Goal: Task Accomplishment & Management: Complete application form

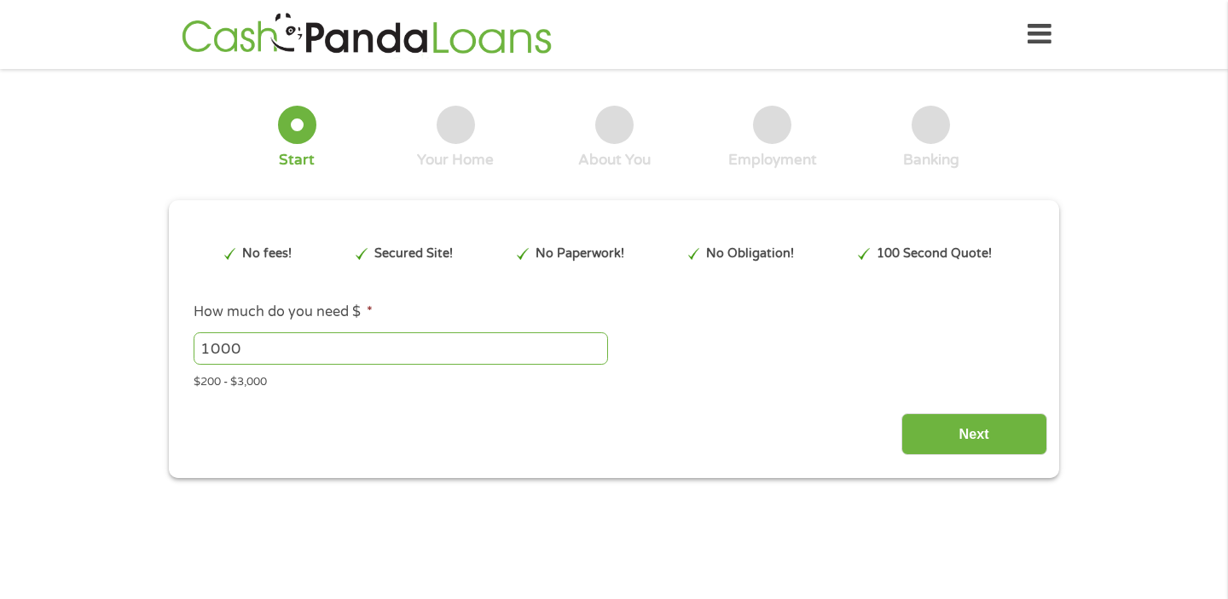
scroll to position [5, 0]
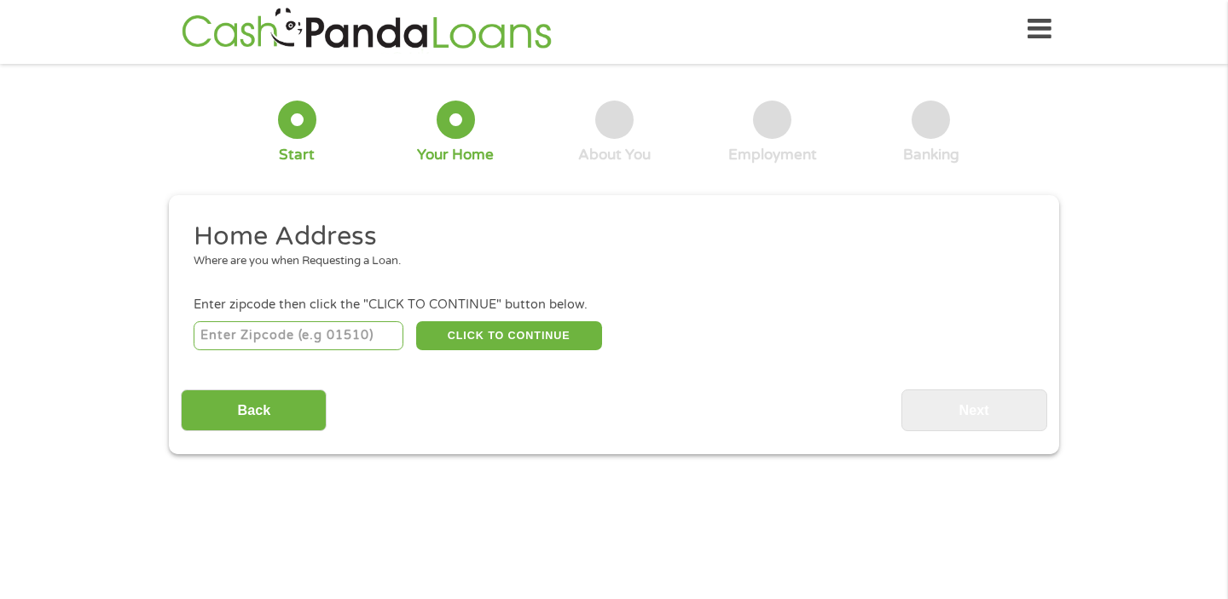
click at [320, 319] on div "CLICK TO CONTINUE Please recheck your Zipcode, it seems to be Incorrect" at bounding box center [614, 335] width 841 height 35
click at [316, 335] on input "number" at bounding box center [299, 335] width 211 height 29
type input "07021"
click at [477, 334] on button "CLICK TO CONTINUE" at bounding box center [509, 335] width 186 height 29
type input "07021"
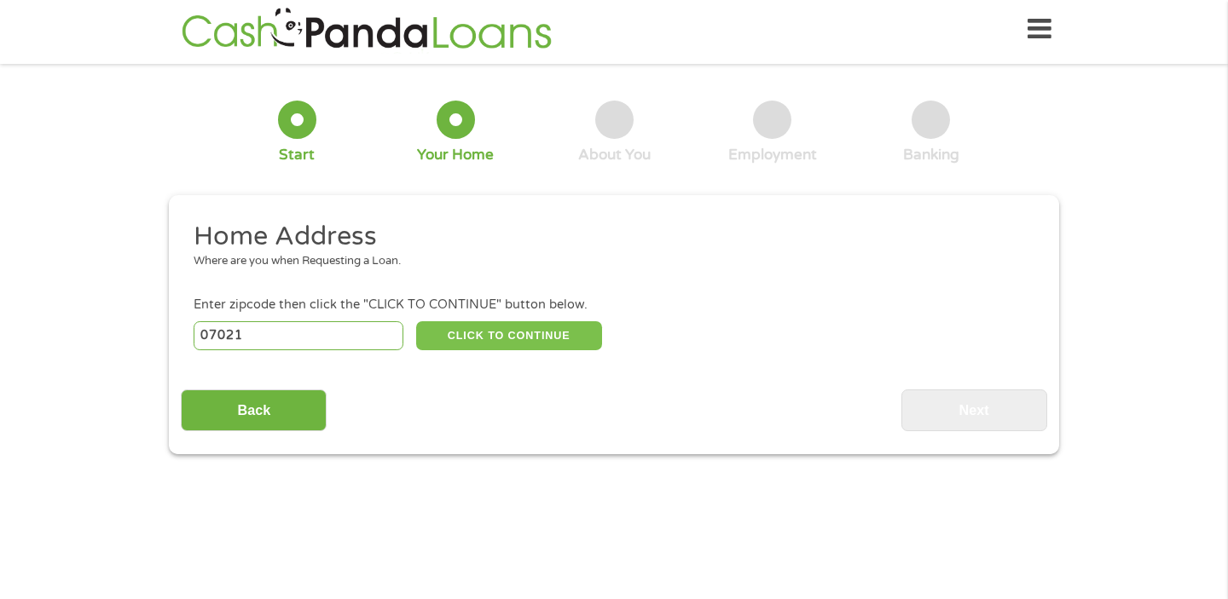
type input "Essex Fells"
select select "[US_STATE]"
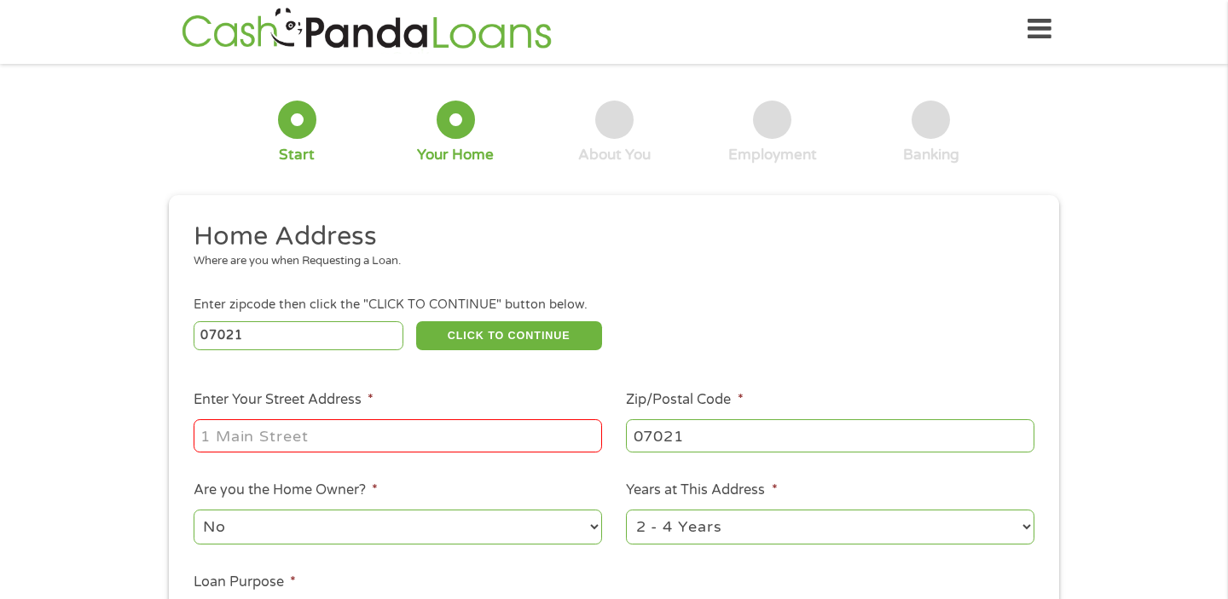
click at [460, 432] on input "Enter Your Street Address *" at bounding box center [398, 435] width 408 height 32
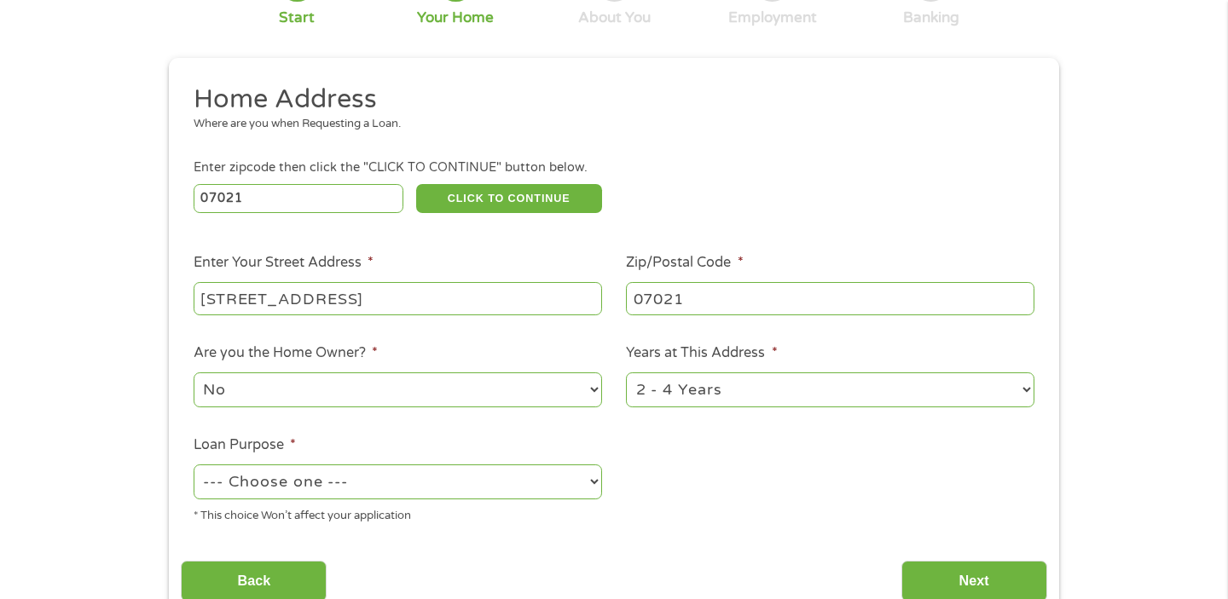
scroll to position [144, 0]
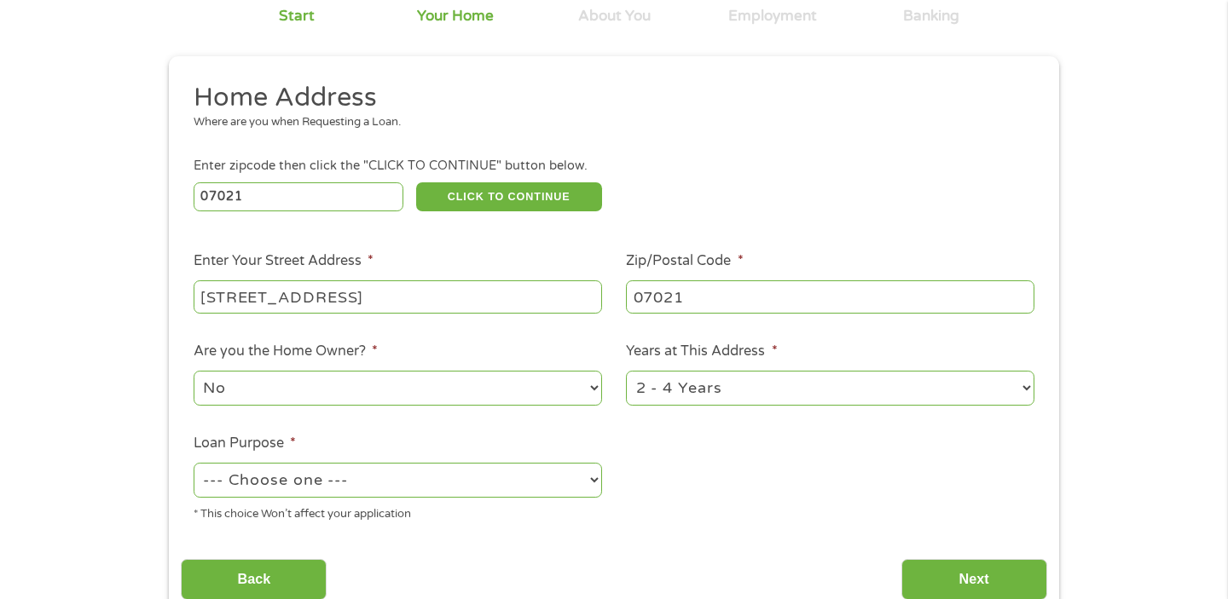
type input "[STREET_ADDRESS]"
click at [411, 487] on select "--- Choose one --- Pay Bills Debt Consolidation Home Improvement Major Purchase…" at bounding box center [398, 480] width 408 height 35
select select "shorttermcash"
click at [716, 400] on select "1 Year or less 1 - 2 Years 2 - 4 Years Over 4 Years" at bounding box center [830, 388] width 408 height 35
select select "60months"
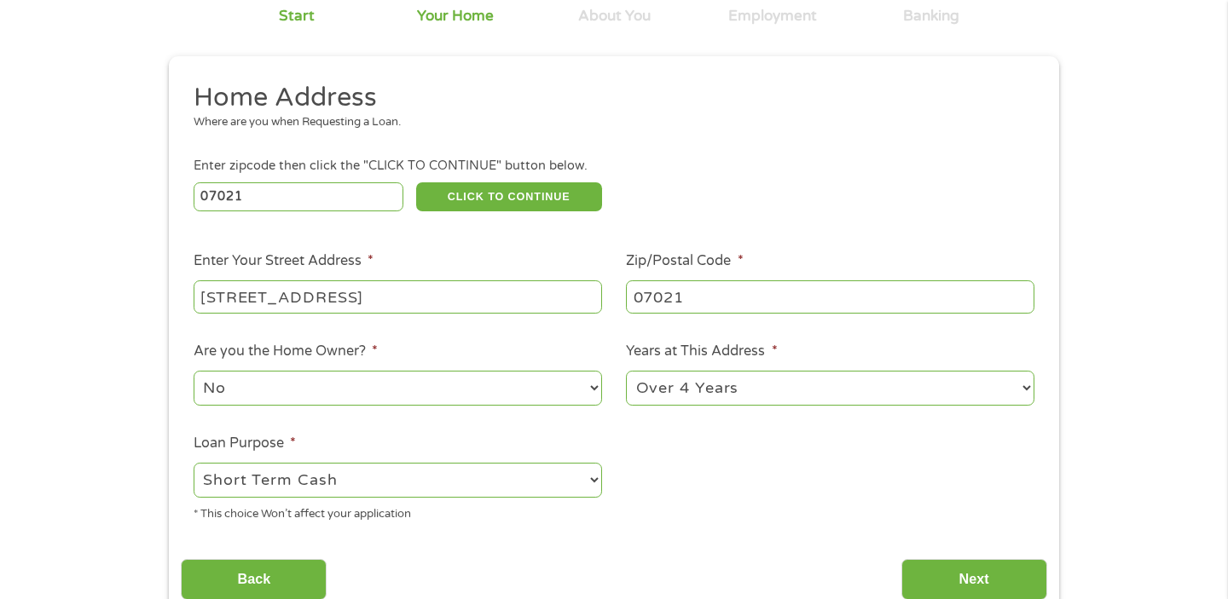
click at [523, 389] on select "No Yes" at bounding box center [398, 388] width 408 height 35
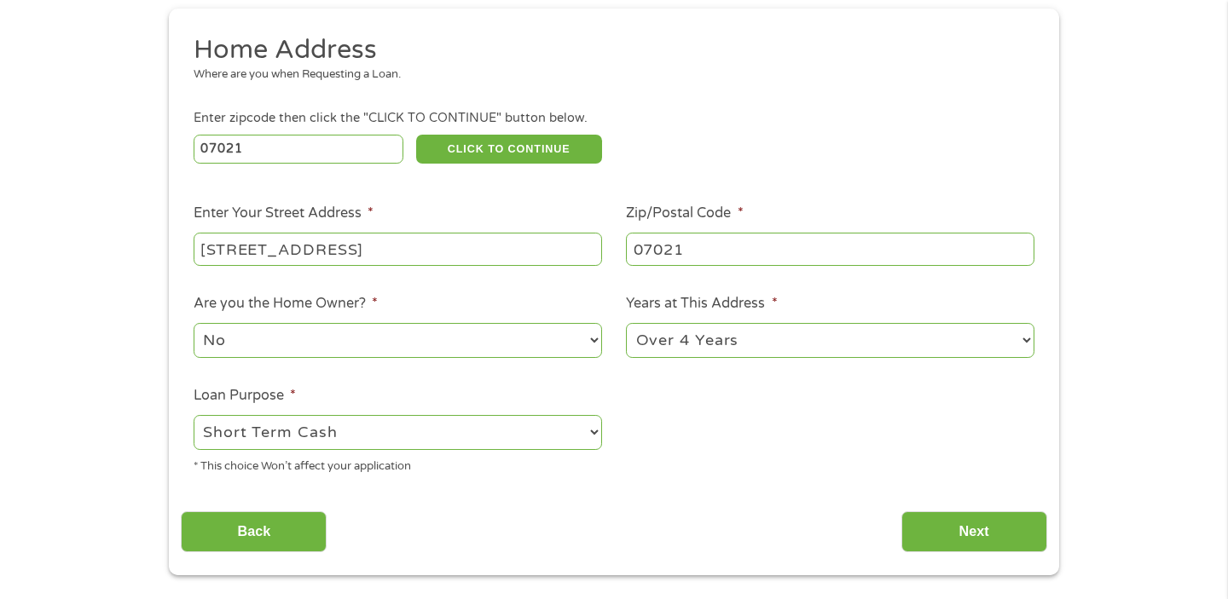
scroll to position [207, 0]
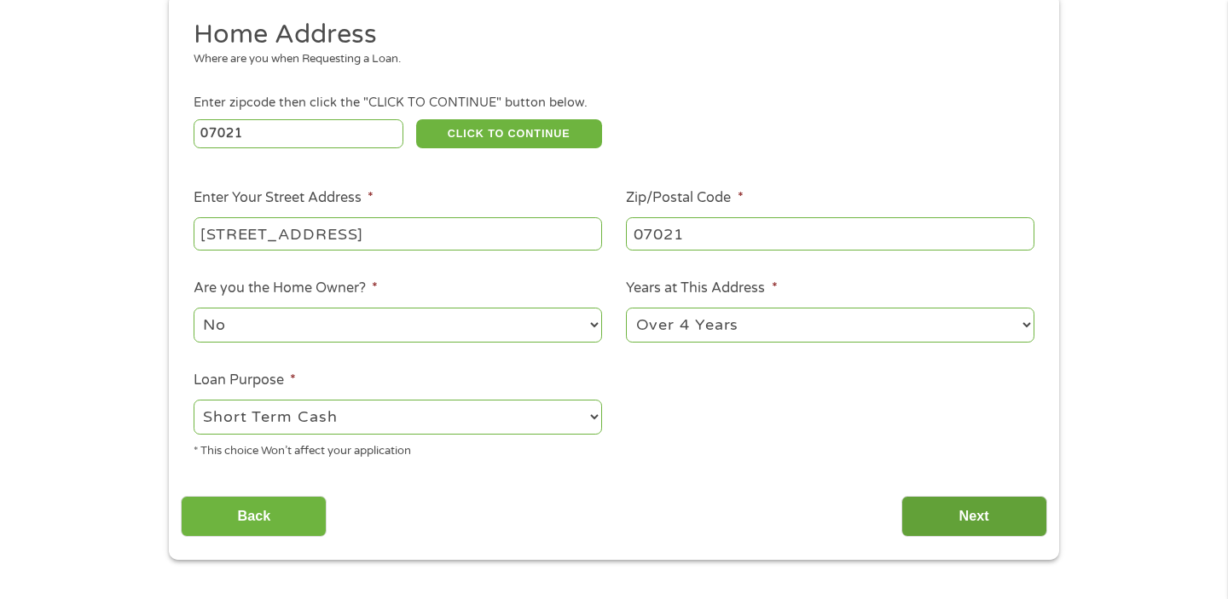
click at [950, 523] on input "Next" at bounding box center [974, 517] width 146 height 42
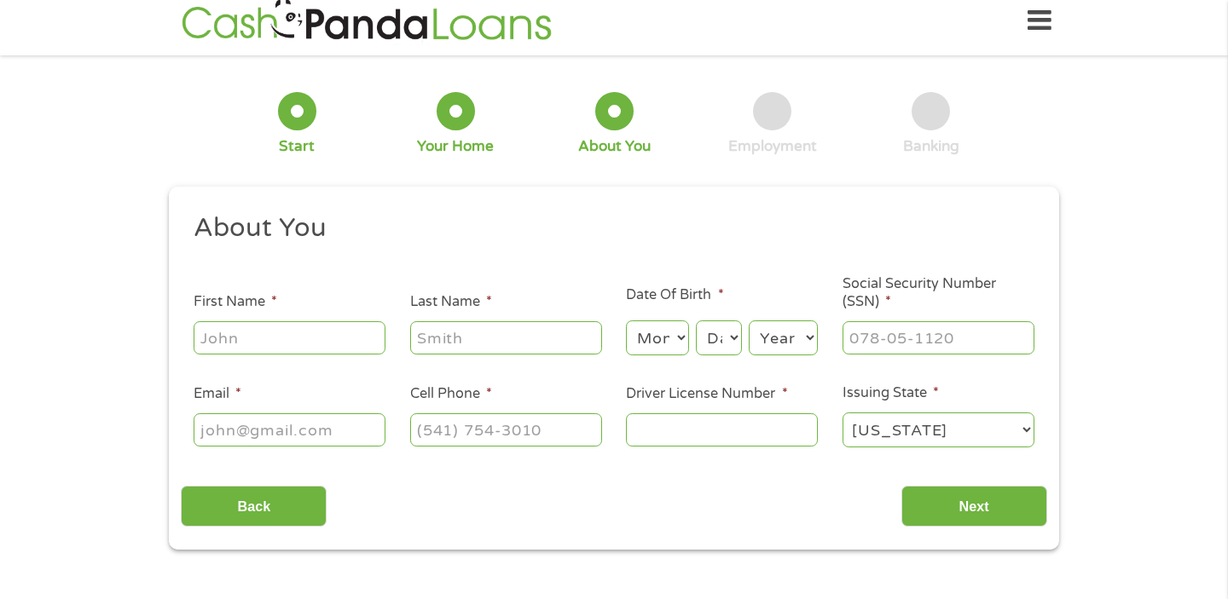
scroll to position [0, 0]
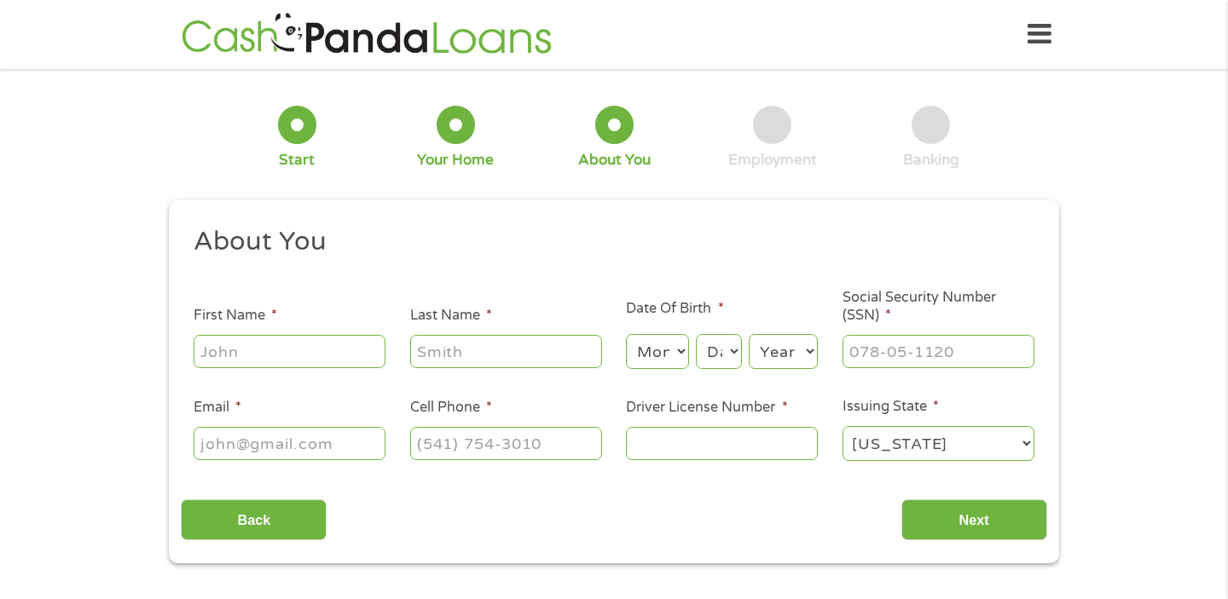
click at [316, 350] on input "First Name *" at bounding box center [290, 351] width 192 height 32
type input "[PERSON_NAME]"
click at [448, 349] on input "Last Name *" at bounding box center [506, 351] width 192 height 32
type input "[PERSON_NAME]"
click at [645, 360] on select "Month 1 2 3 4 5 6 7 8 9 10 11 12" at bounding box center [657, 351] width 62 height 35
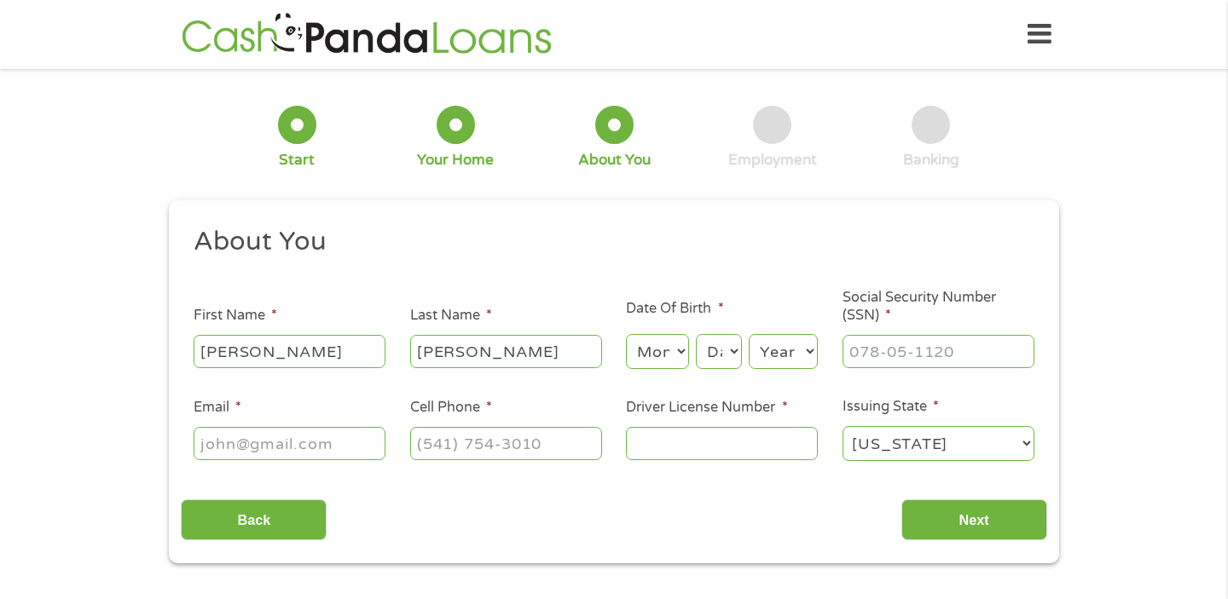
select select "12"
click at [723, 350] on select "Day 1 2 3 4 5 6 7 8 9 10 11 12 13 14 15 16 17 18 19 20 21 22 23 24 25 26 27 28 …" at bounding box center [719, 351] width 46 height 35
select select "29"
click at [778, 370] on div "Year Year [DATE] 2006 2005 2004 2003 2002 2001 2000 1999 1998 1997 1996 1995 19…" at bounding box center [783, 352] width 69 height 41
click at [782, 357] on select "Year [DATE] 2006 2005 2004 2003 2002 2001 2000 1999 1998 1997 1996 1995 1994 19…" at bounding box center [783, 351] width 69 height 35
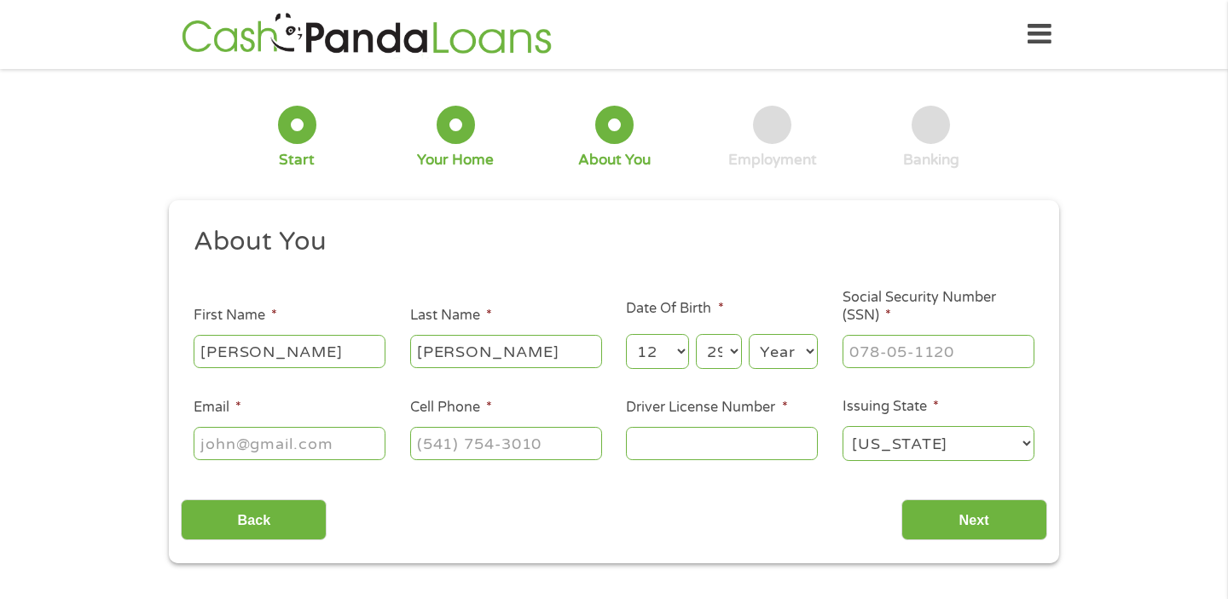
select select "1996"
click at [907, 360] on input "___-__-____" at bounding box center [938, 351] width 192 height 32
type input "145-02-1424"
click at [279, 442] on input "Email *" at bounding box center [290, 443] width 192 height 32
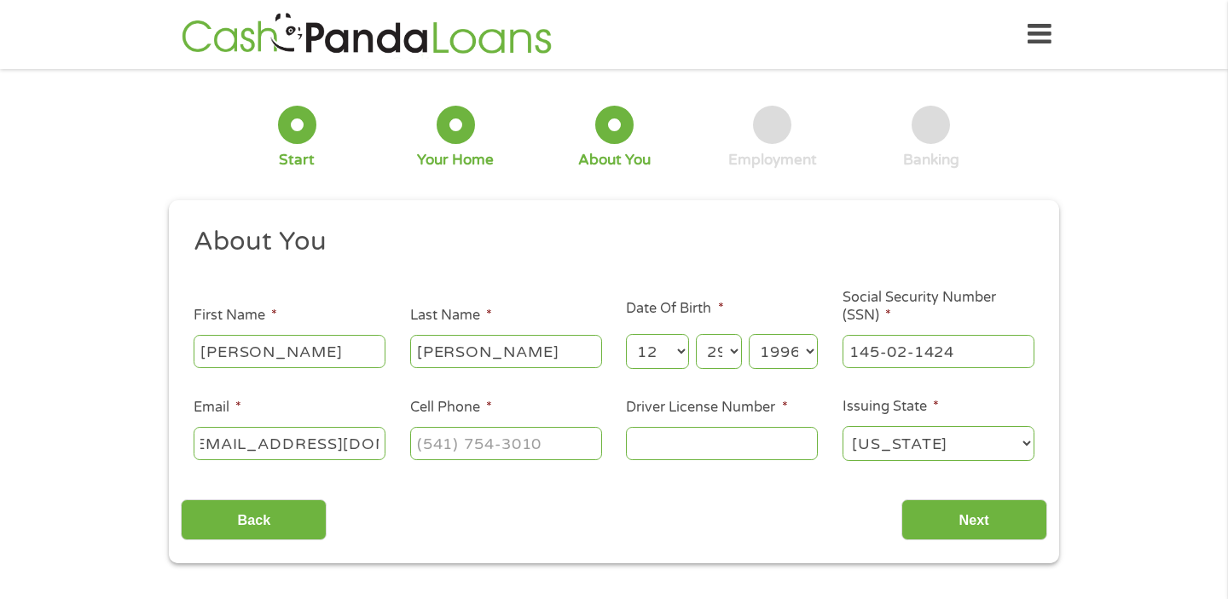
type input "[EMAIL_ADDRESS][DOMAIN_NAME]"
click at [440, 442] on input "(___) ___-____" at bounding box center [506, 443] width 192 height 32
type input "[PHONE_NUMBER]"
click at [645, 457] on input "Driver License Number *" at bounding box center [722, 443] width 192 height 32
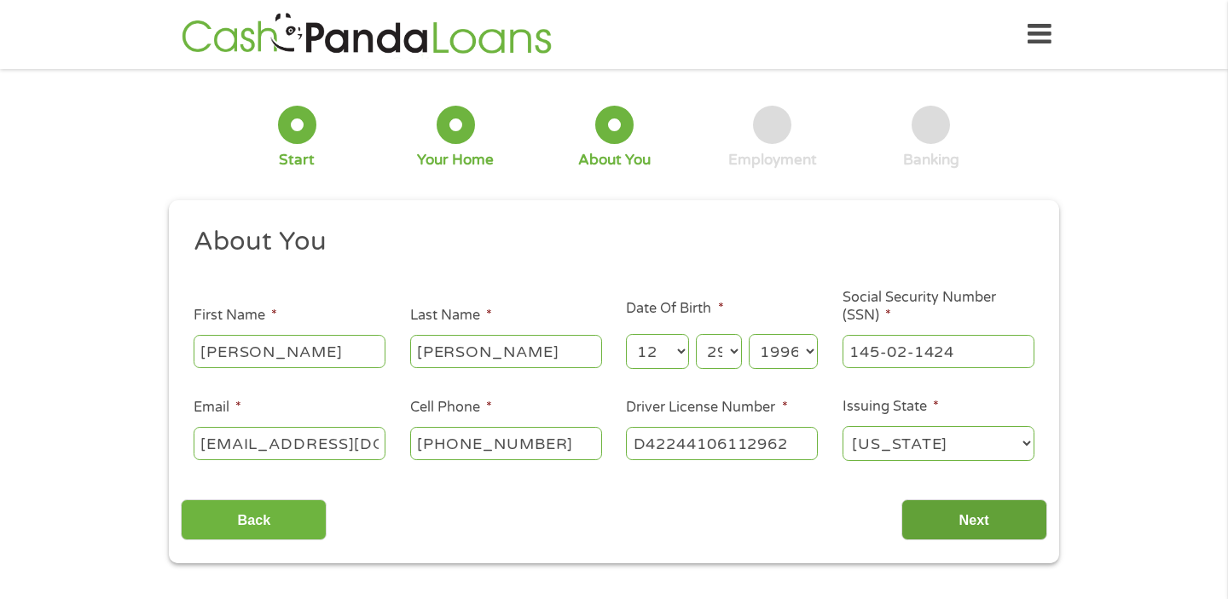
type input "D42244106112962"
click at [968, 519] on input "Next" at bounding box center [974, 521] width 146 height 42
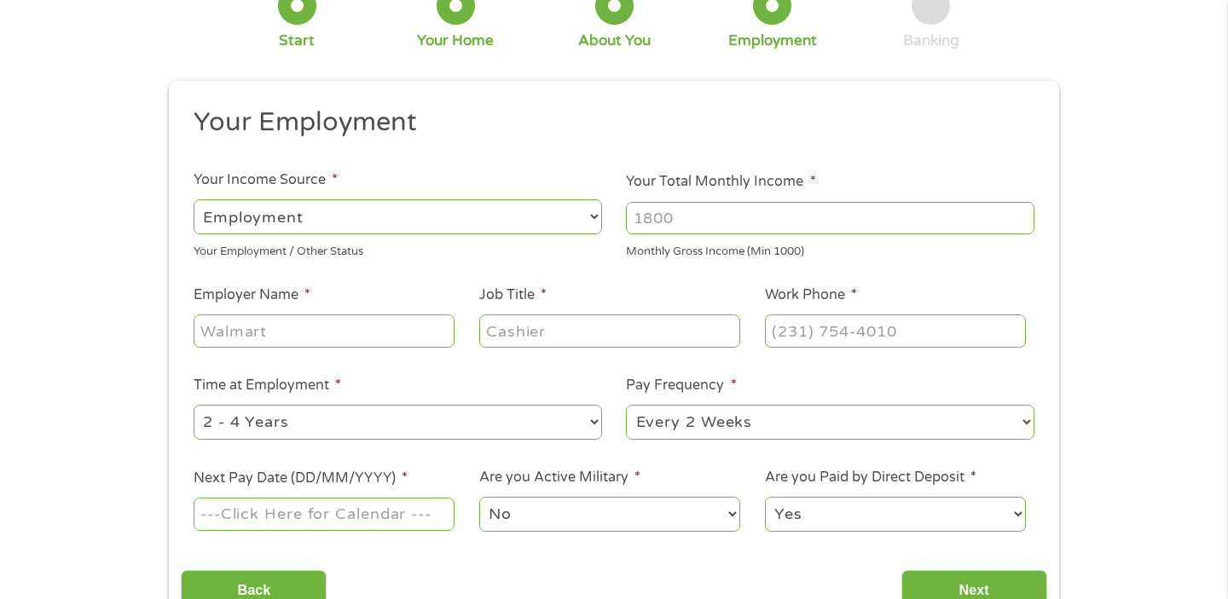
scroll to position [120, 0]
click at [670, 209] on input "Your Total Monthly Income *" at bounding box center [830, 217] width 408 height 32
type input "5000"
click at [335, 328] on input "Employer Name *" at bounding box center [324, 330] width 261 height 32
type input "[GEOGRAPHIC_DATA]"
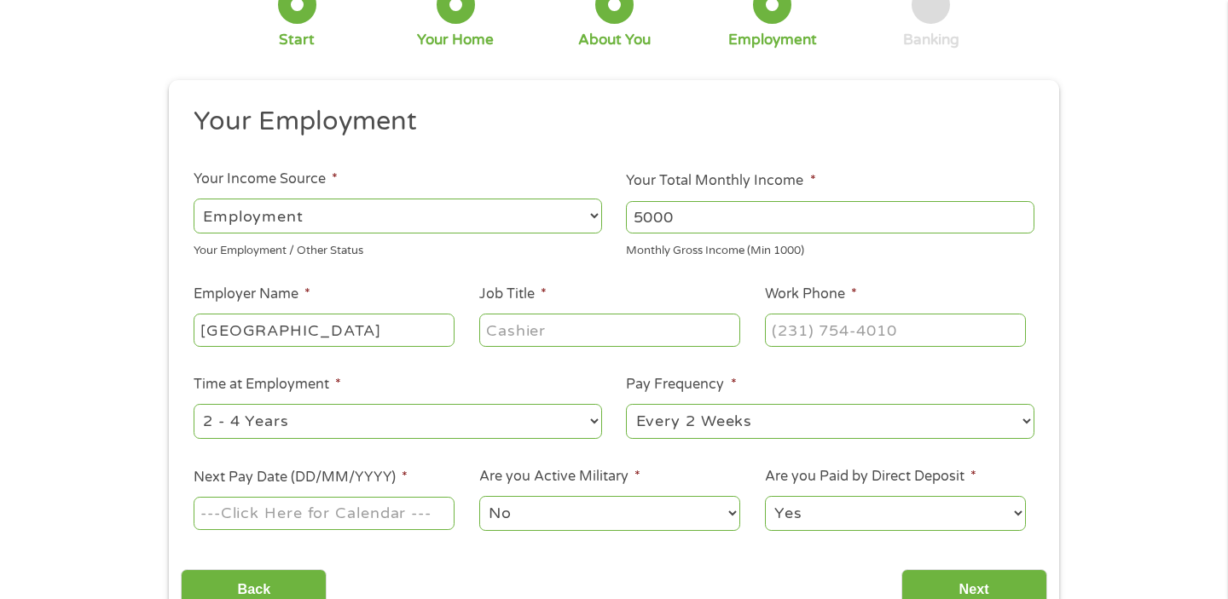
click at [505, 332] on input "Job Title *" at bounding box center [609, 330] width 261 height 32
type input "Teacher/ Advancement Officer"
click at [829, 321] on input "(___) ___-____" at bounding box center [895, 330] width 261 height 32
type input "[PHONE_NUMBER]"
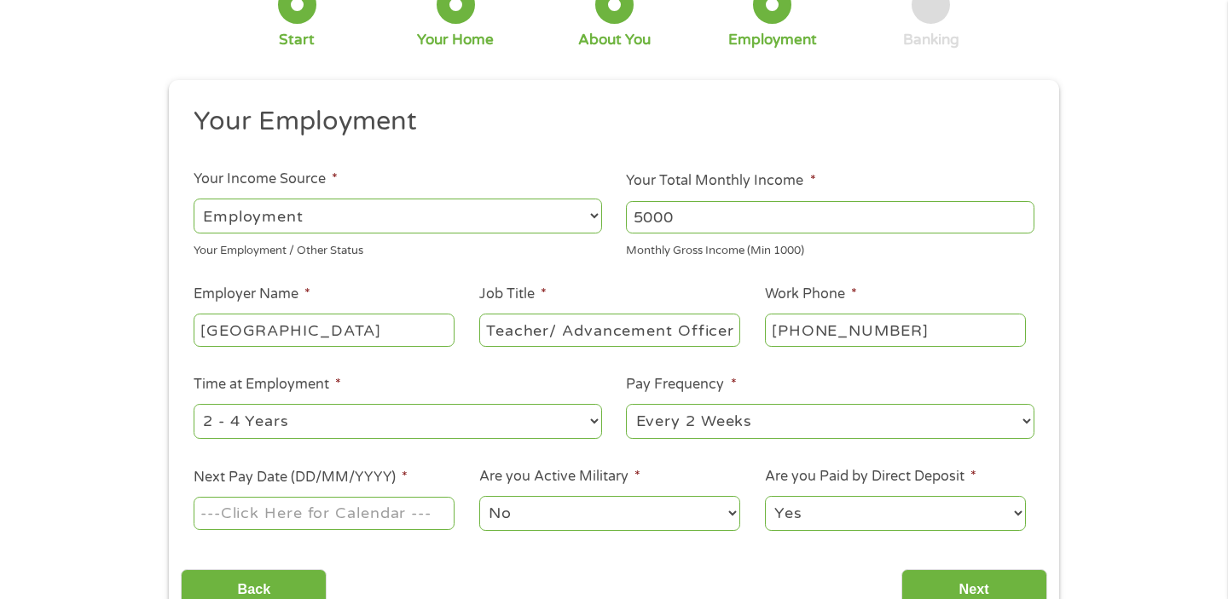
click at [431, 415] on select "--- Choose one --- 1 Year or less 1 - 2 Years 2 - 4 Years Over 4 Years" at bounding box center [398, 421] width 408 height 35
select select "12months"
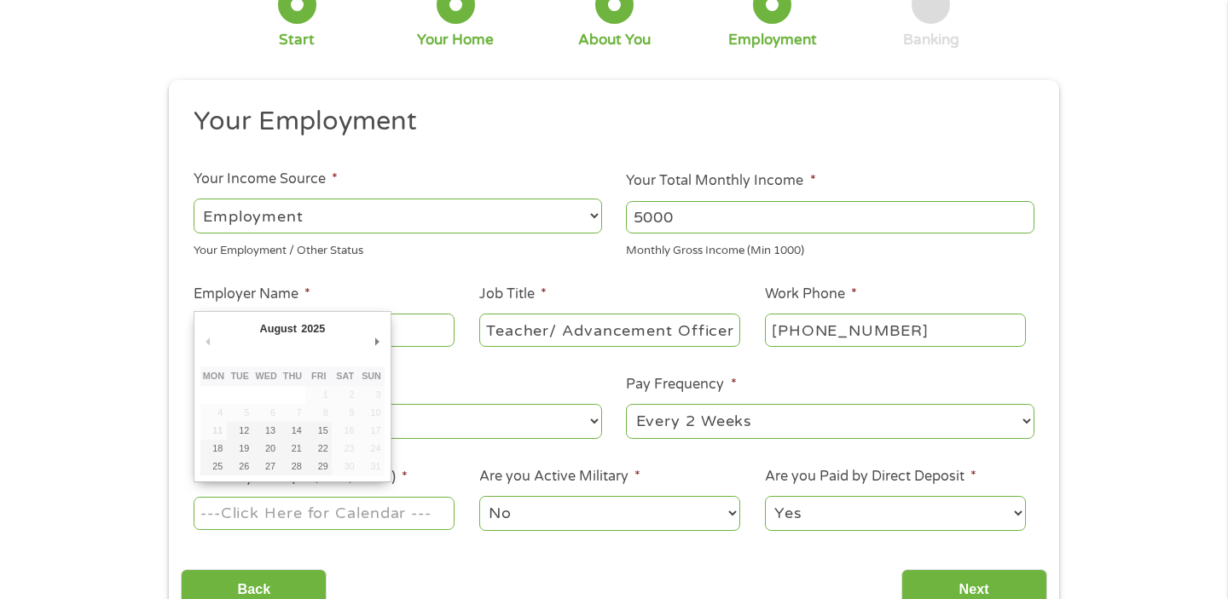
click at [356, 510] on input "Next Pay Date (DD/MM/YYYY) *" at bounding box center [324, 513] width 261 height 32
type input "[DATE]"
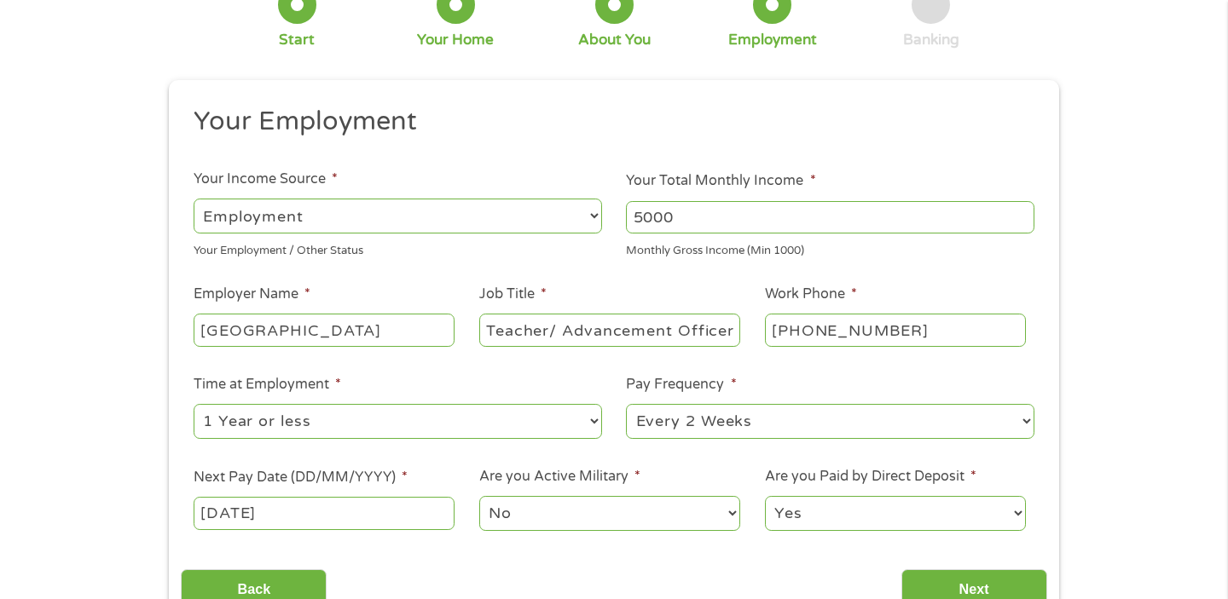
click at [773, 516] on select "Yes No" at bounding box center [895, 513] width 261 height 35
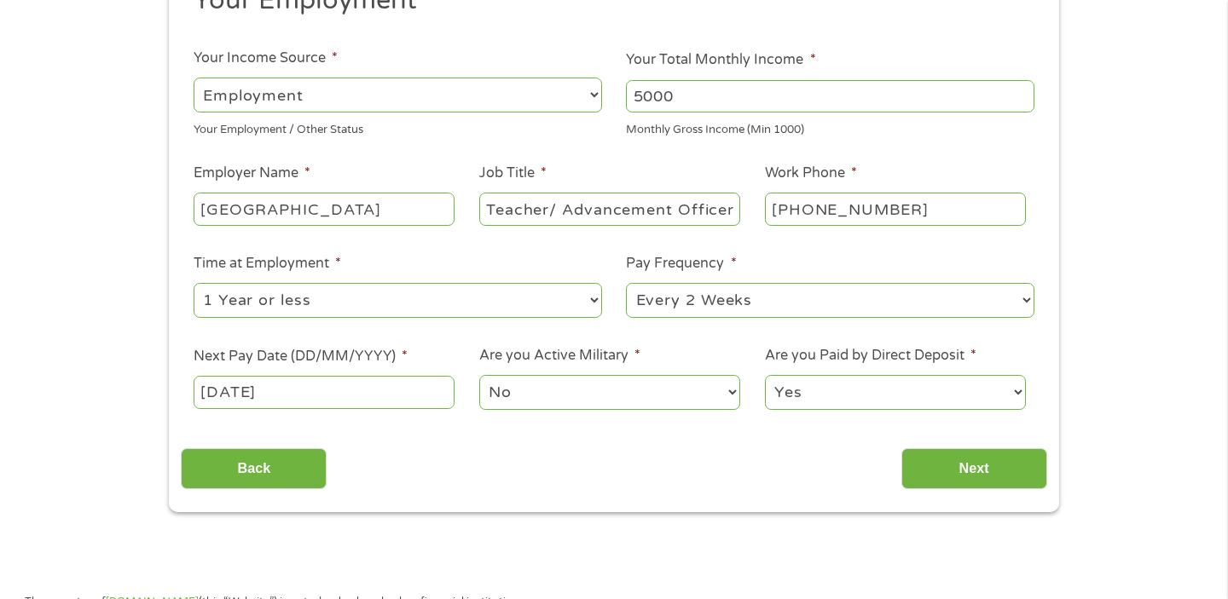
scroll to position [242, 0]
click at [968, 486] on input "Next" at bounding box center [974, 469] width 146 height 42
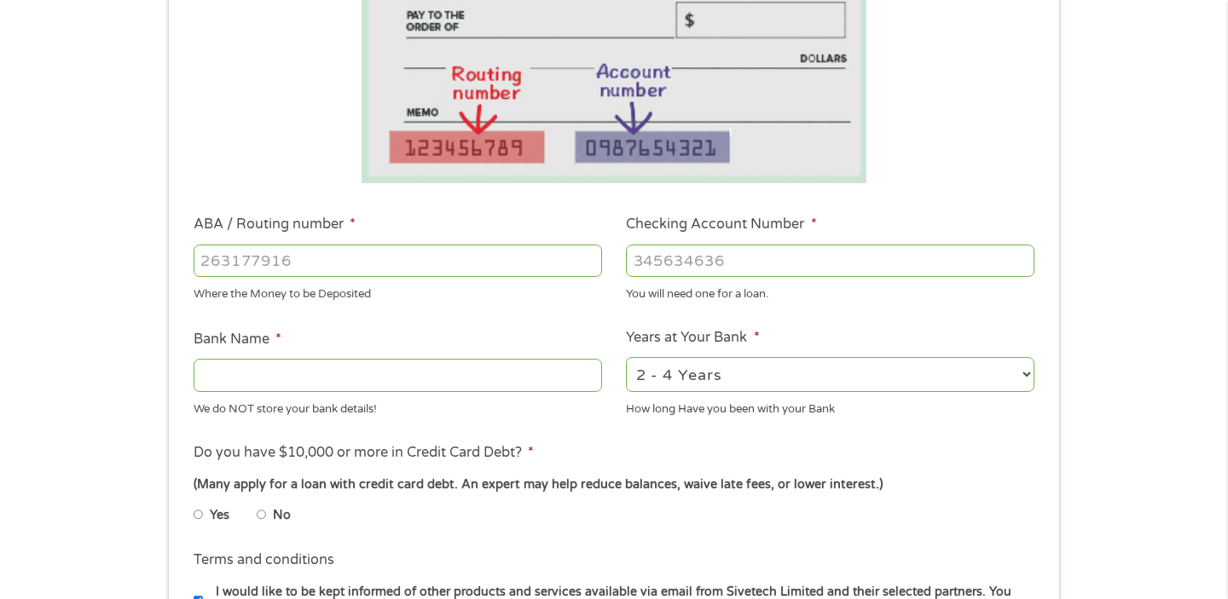
scroll to position [335, 0]
click at [442, 384] on input "Bank Name *" at bounding box center [398, 373] width 408 height 32
type input "PNC Bank"
click at [454, 255] on input "ABA / Routing number *" at bounding box center [398, 259] width 408 height 32
type input "031207607"
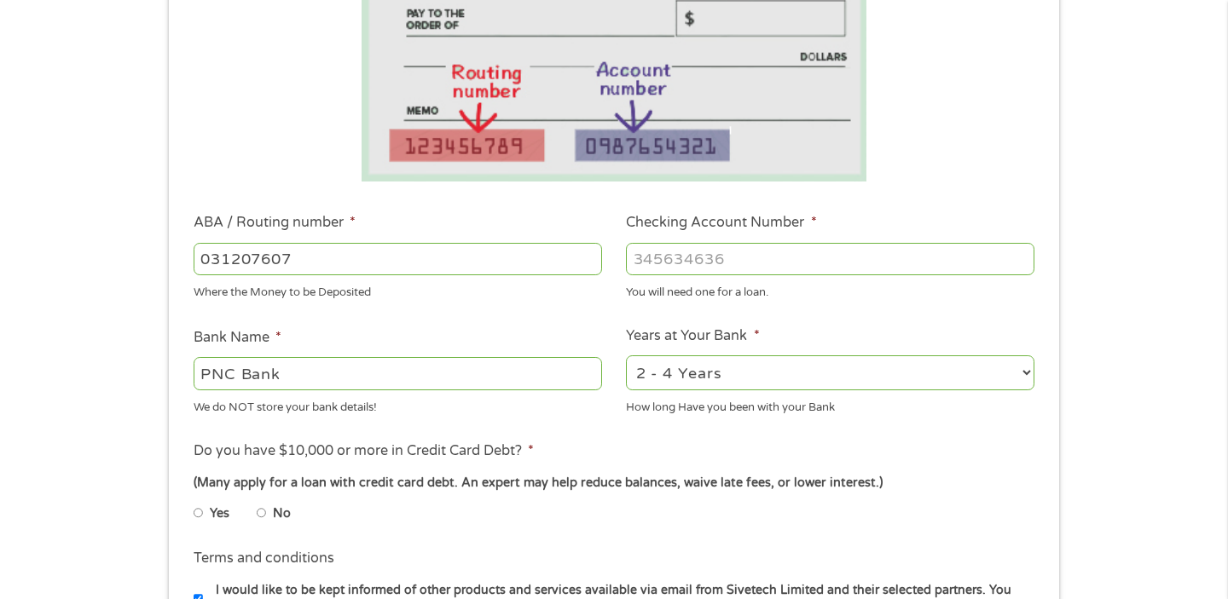
type input "PNC BANK [US_STATE]"
type input "031207607"
click at [668, 269] on input "Checking Account Number *" at bounding box center [830, 259] width 408 height 32
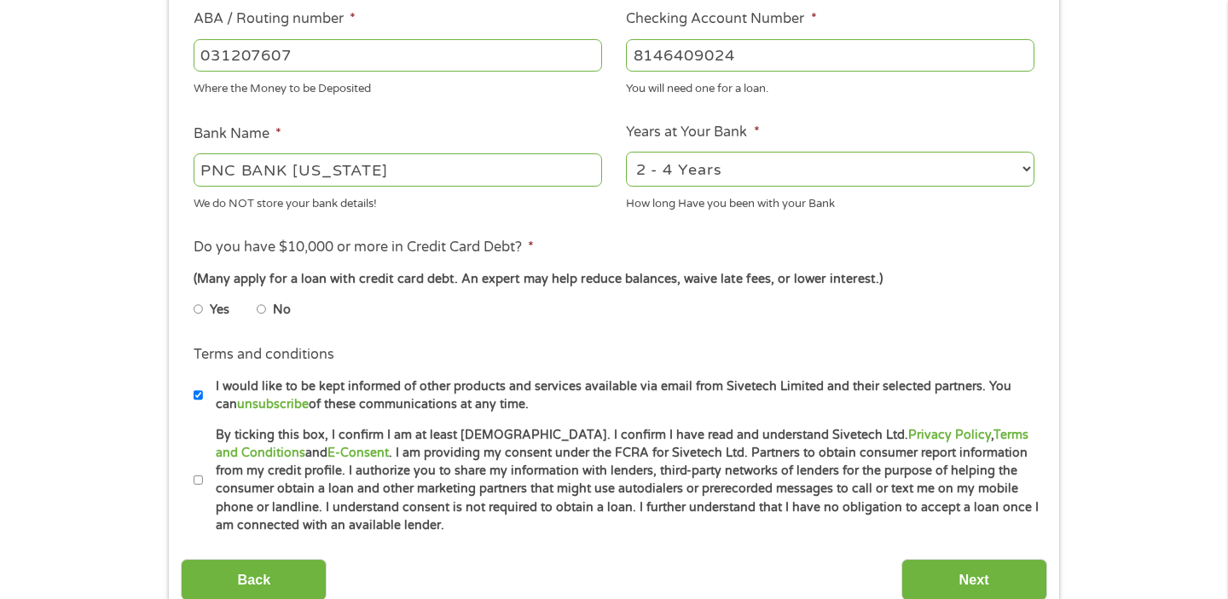
scroll to position [547, 0]
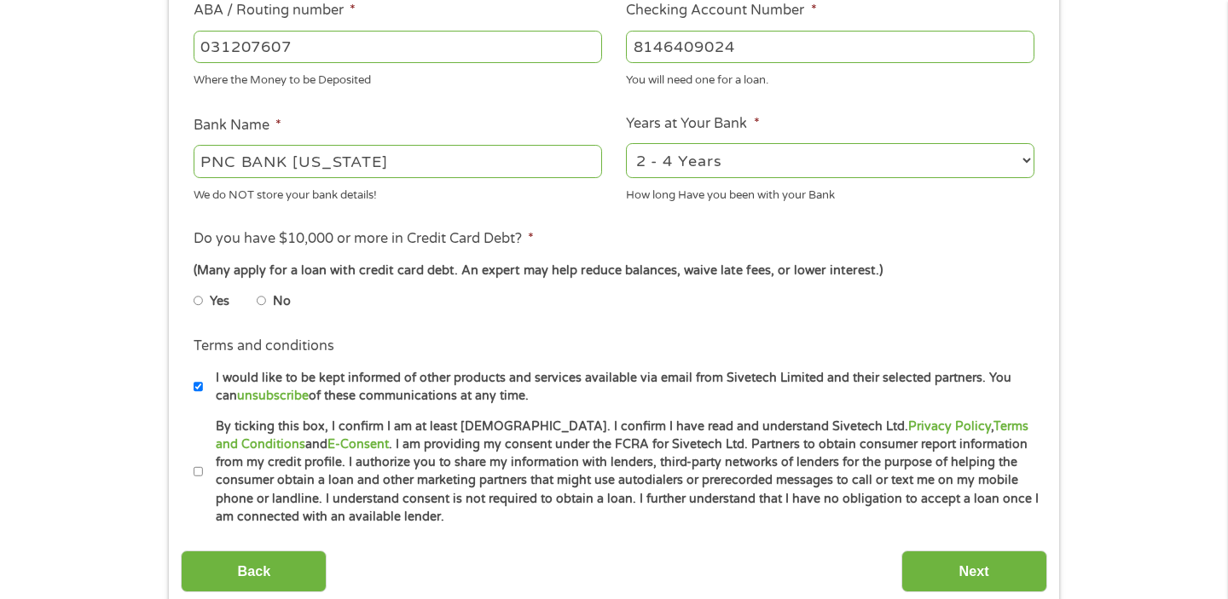
type input "8146409024"
click at [204, 462] on label "By ticking this box, I confirm I am at least [DEMOGRAPHIC_DATA]. I confirm I ha…" at bounding box center [621, 472] width 836 height 109
click at [204, 462] on input "By ticking this box, I confirm I am at least [DEMOGRAPHIC_DATA]. I confirm I ha…" at bounding box center [199, 472] width 10 height 27
checkbox input "true"
click at [259, 304] on input "No" at bounding box center [262, 300] width 10 height 27
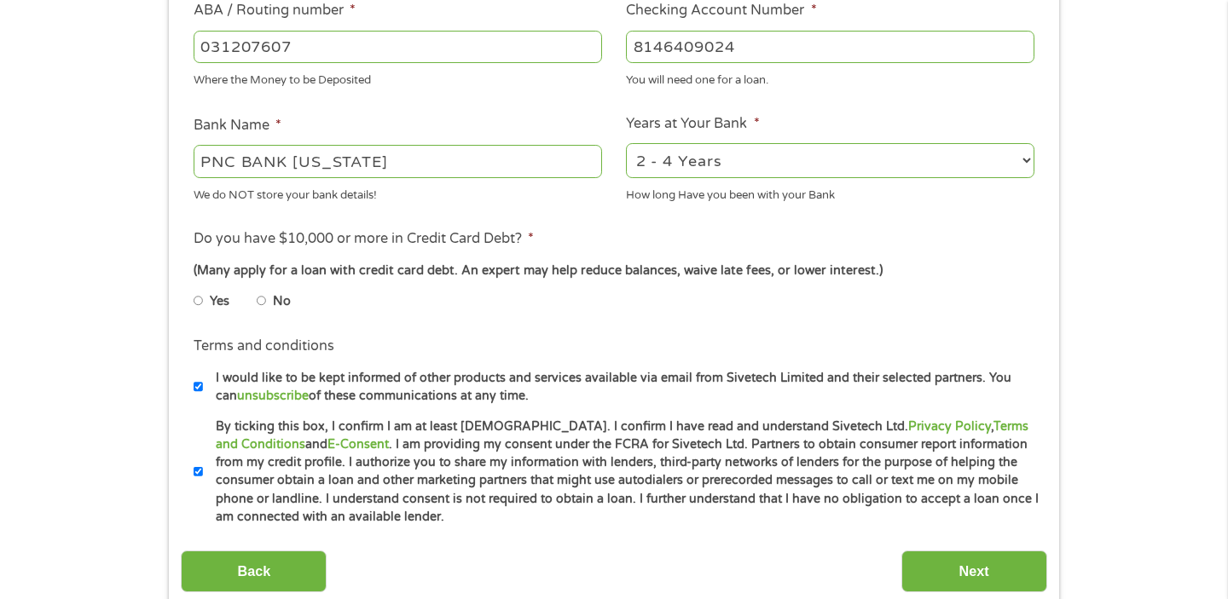
radio input "true"
click at [945, 557] on input "Next" at bounding box center [974, 572] width 146 height 42
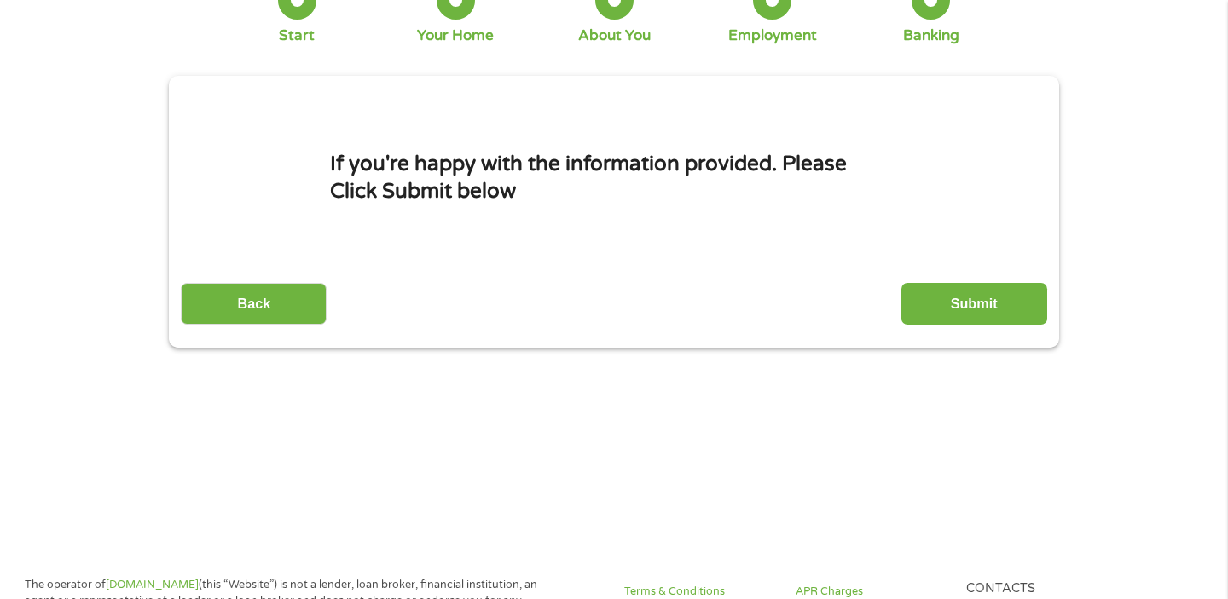
scroll to position [0, 0]
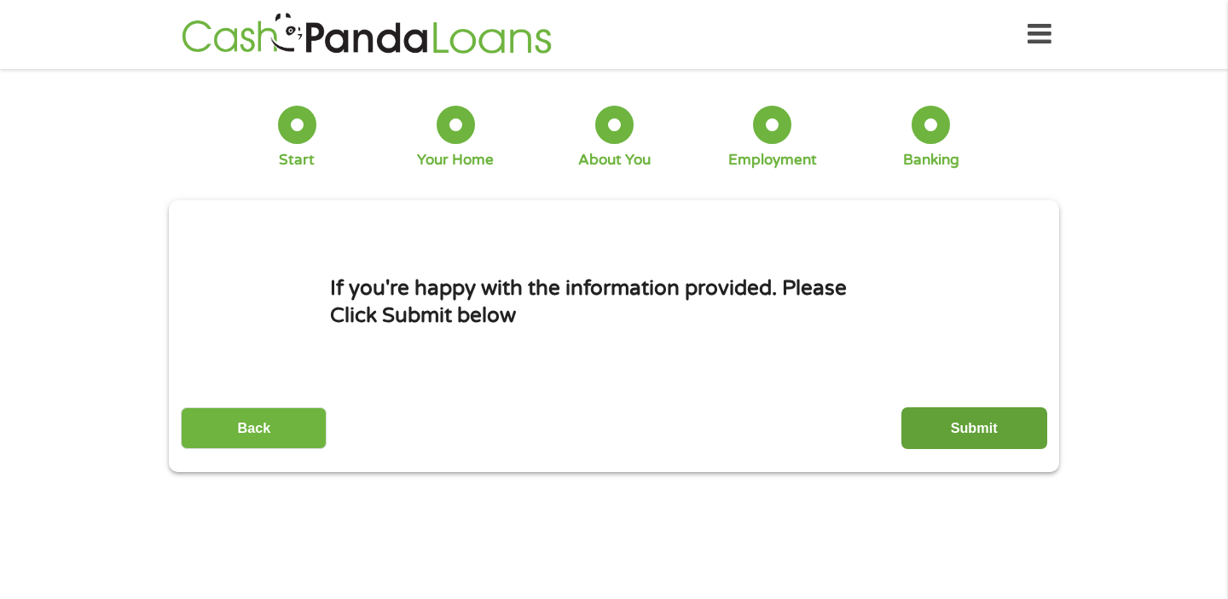
click at [950, 438] on input "Submit" at bounding box center [974, 429] width 146 height 42
